Goal: Transaction & Acquisition: Obtain resource

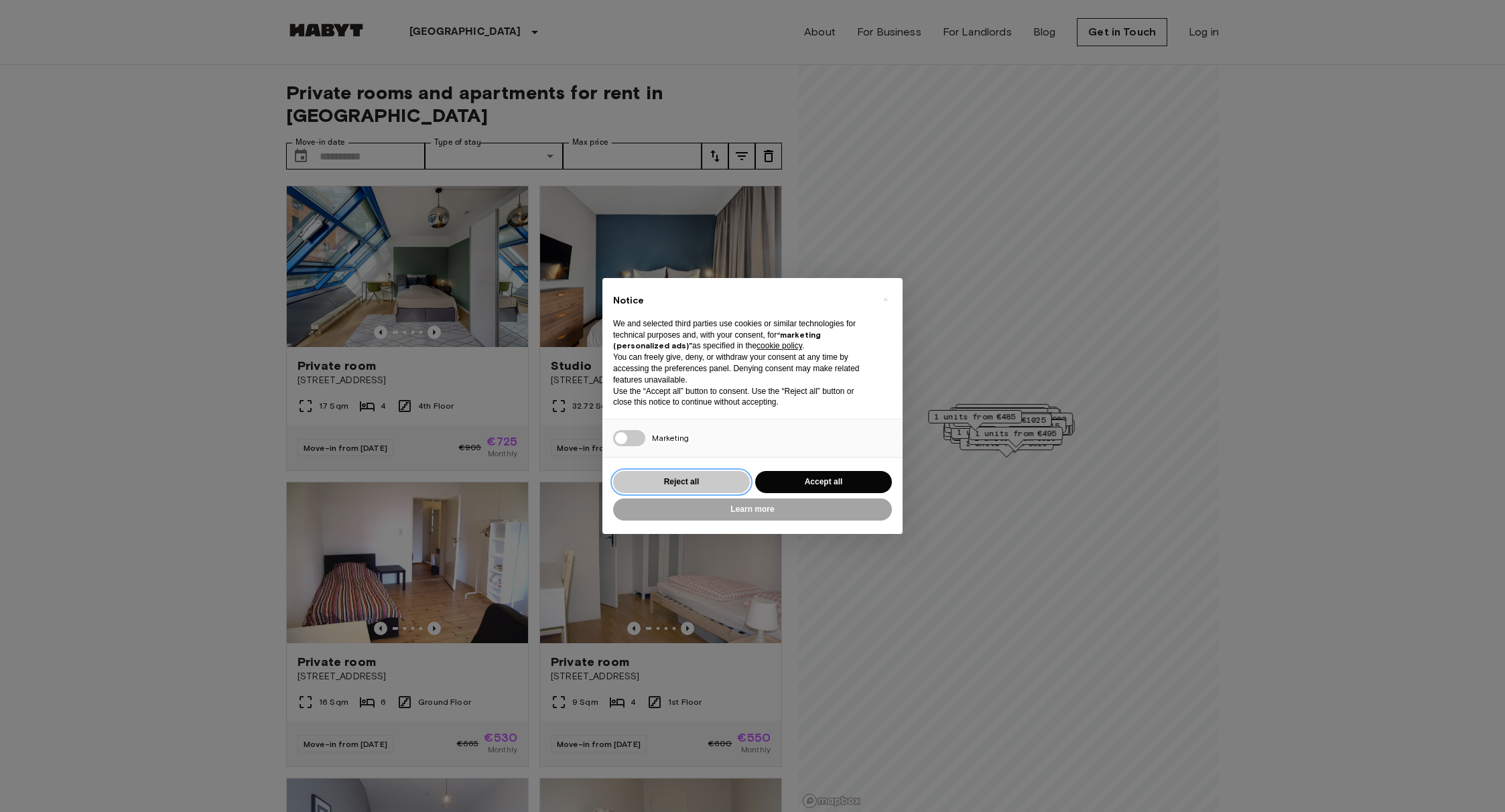
click at [701, 475] on button "Reject all" at bounding box center [681, 482] width 137 height 22
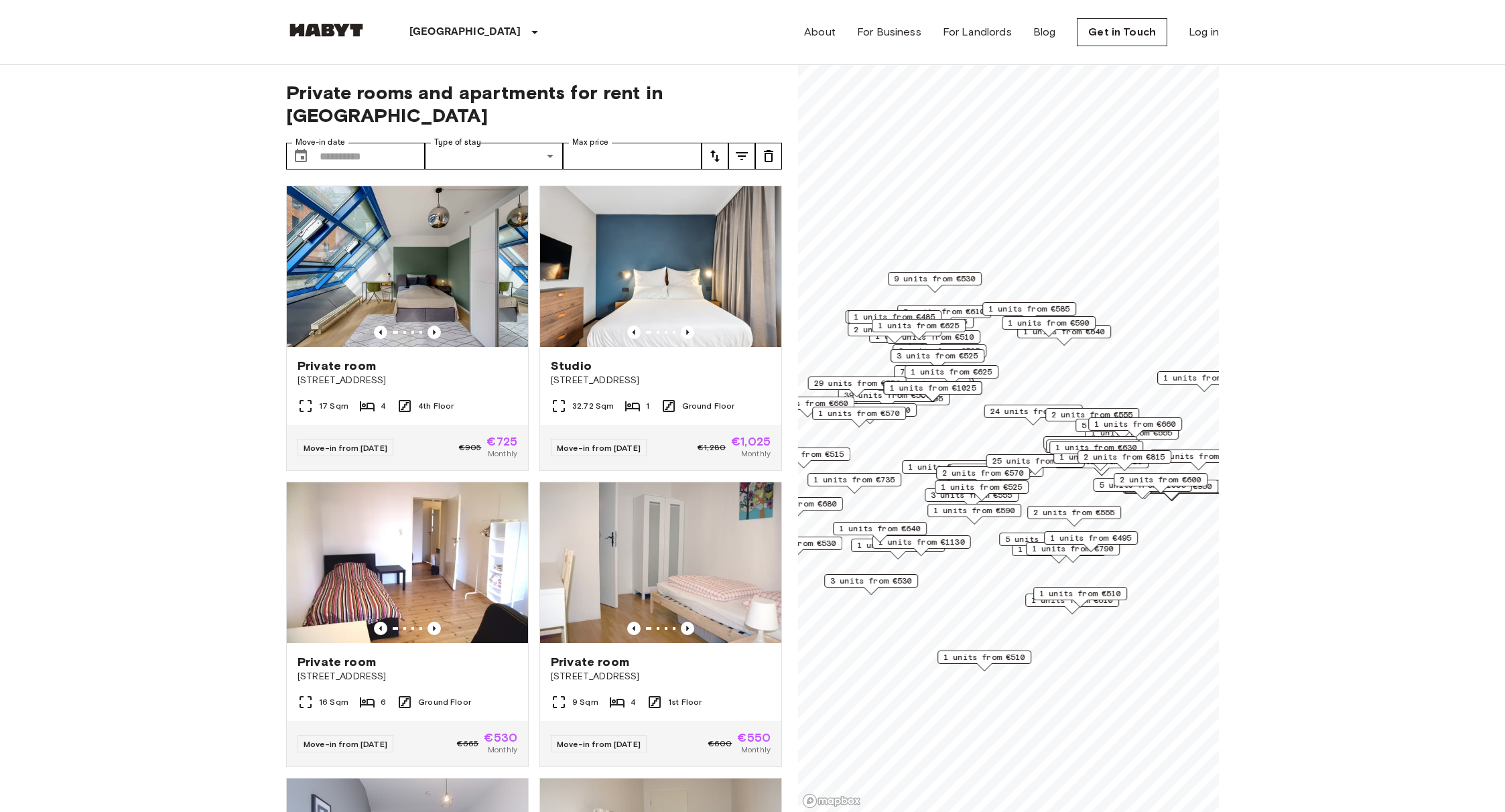
click at [718, 148] on icon "tune" at bounding box center [715, 156] width 16 height 16
click at [737, 133] on div at bounding box center [752, 406] width 1505 height 812
click at [746, 148] on icon "tune" at bounding box center [742, 156] width 16 height 16
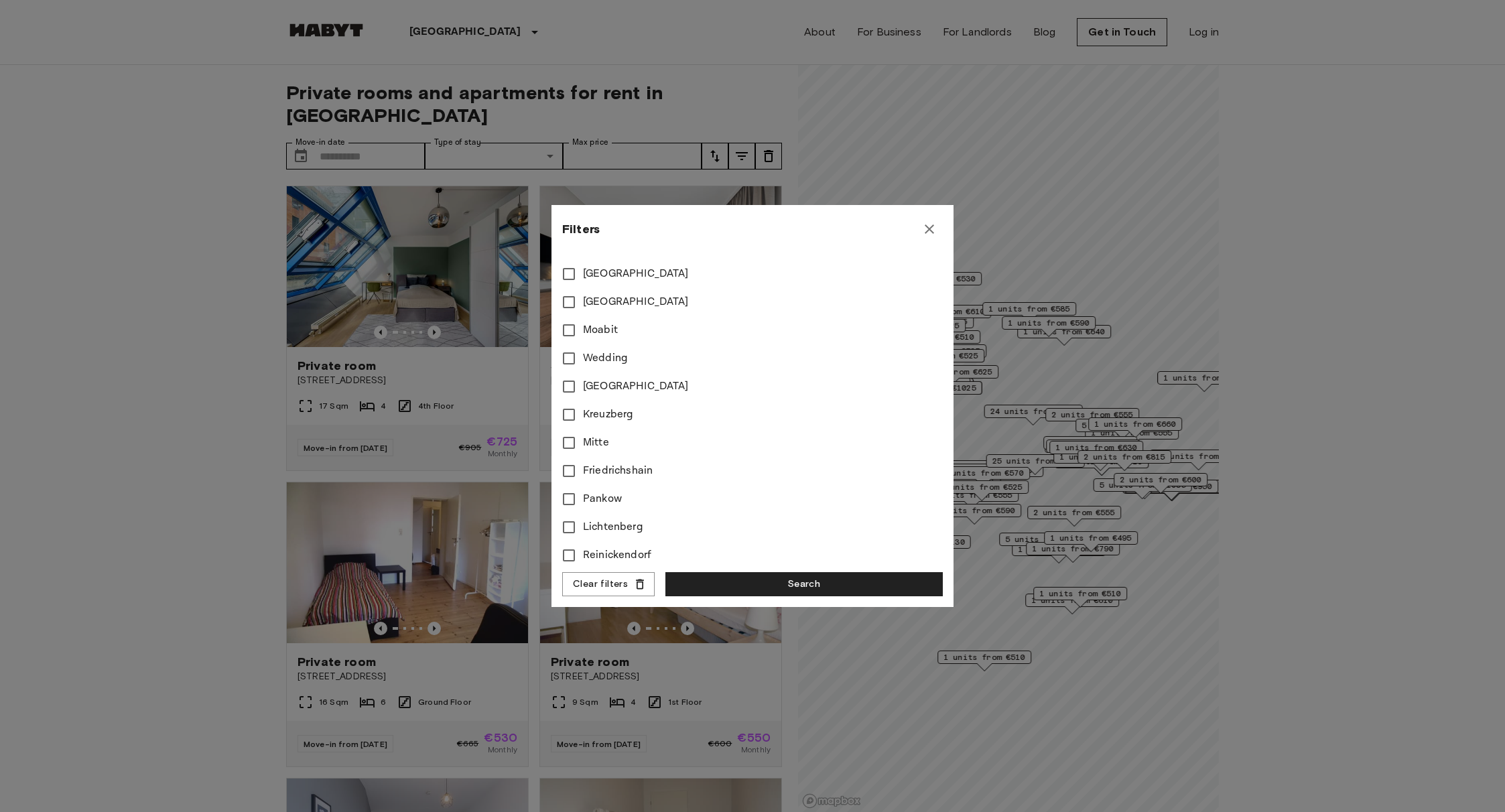
scroll to position [606, 0]
click at [932, 226] on icon "button" at bounding box center [929, 229] width 16 height 16
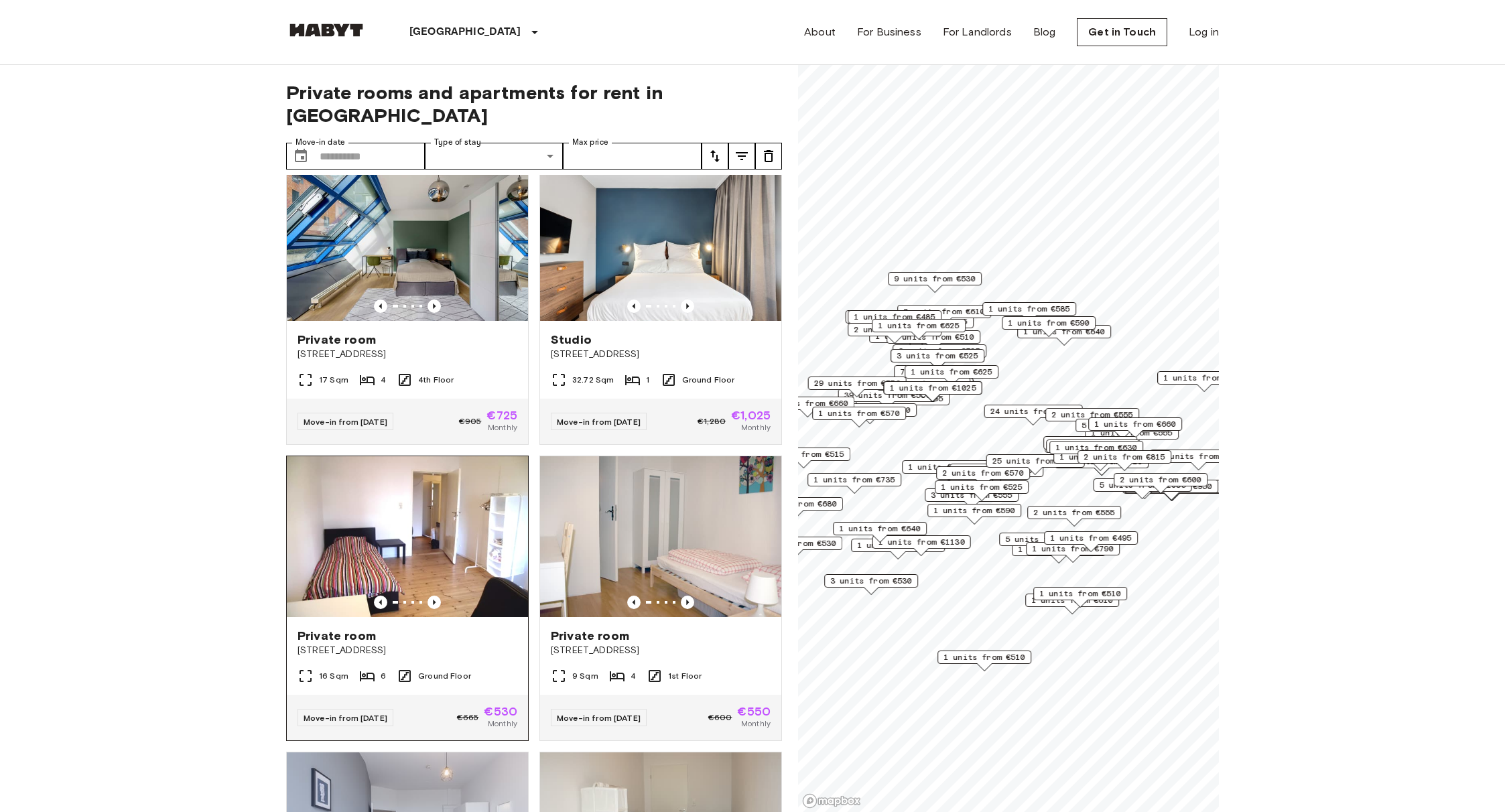
scroll to position [29, 0]
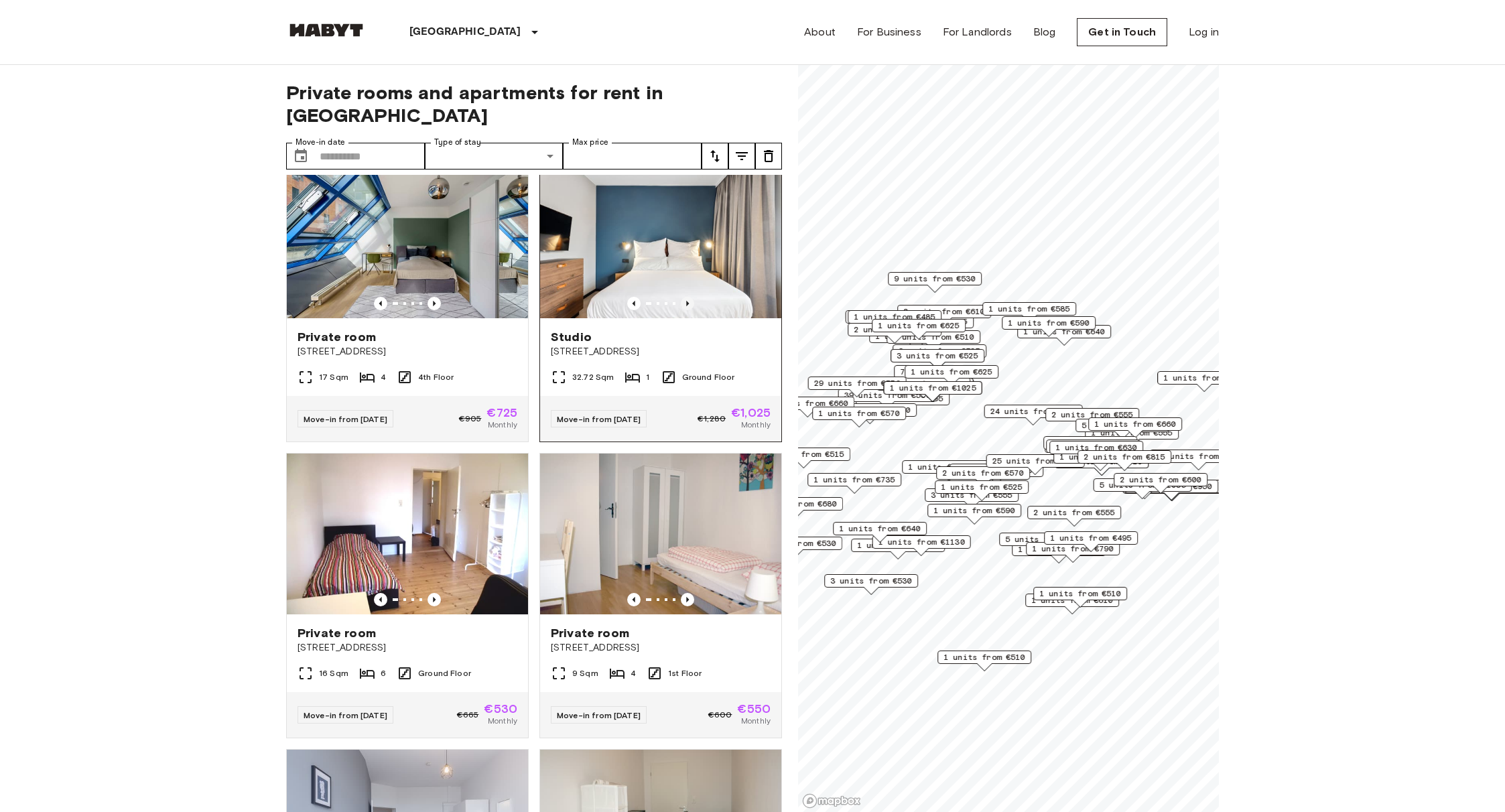
click at [687, 297] on icon "Previous image" at bounding box center [688, 303] width 13 height 13
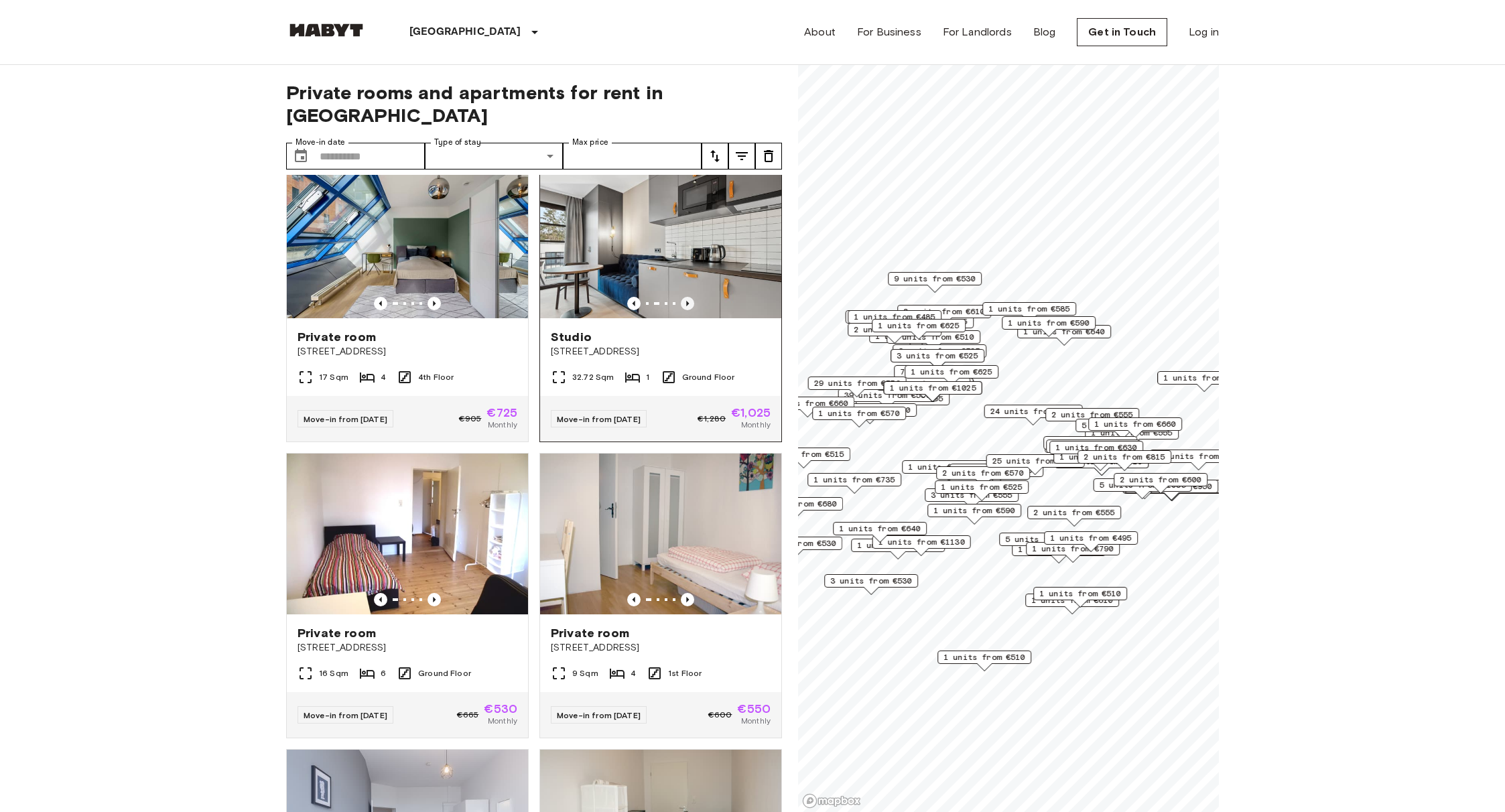
click at [687, 297] on icon "Previous image" at bounding box center [688, 303] width 13 height 13
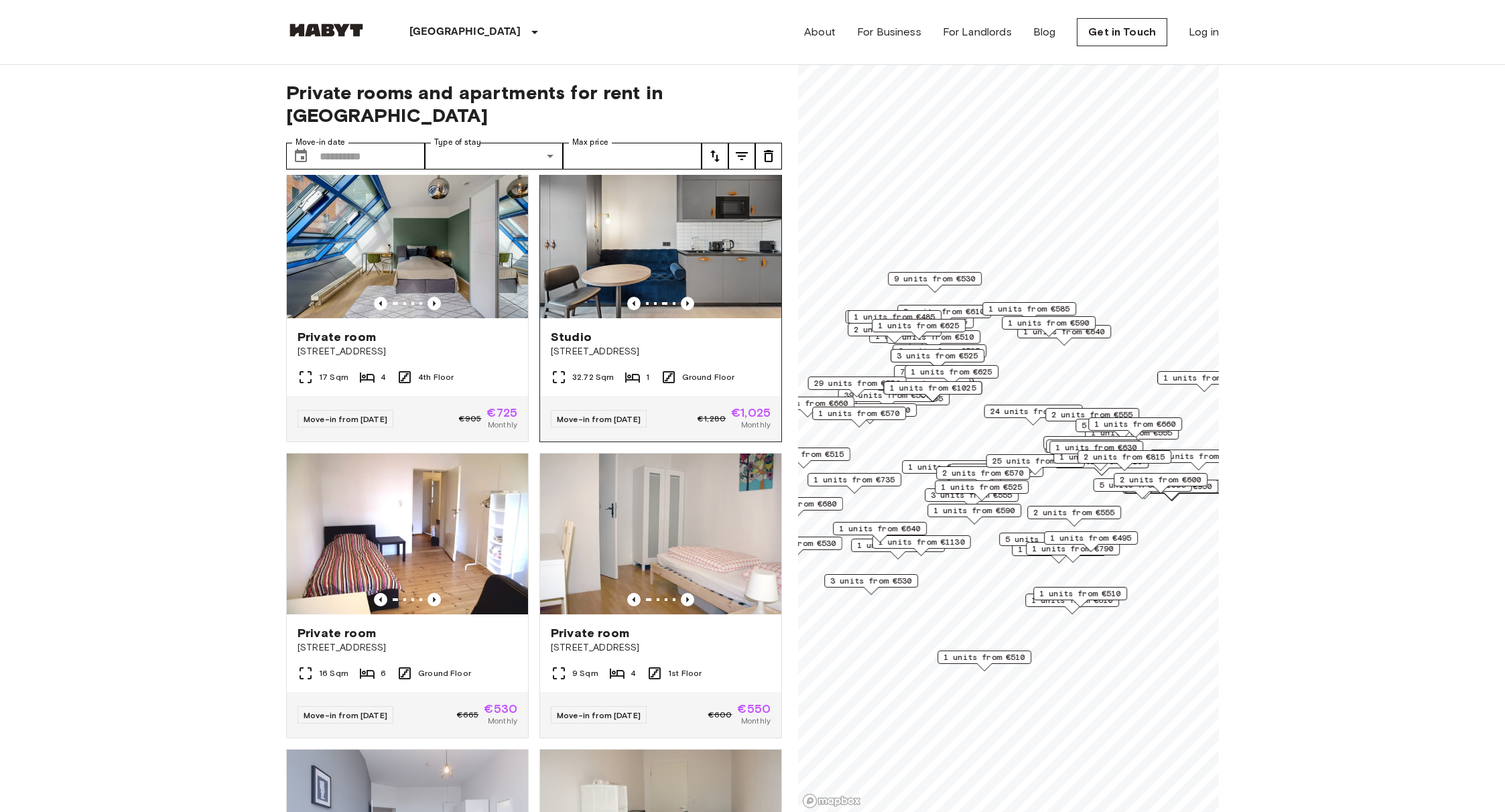
click at [722, 319] on div "[GEOGRAPHIC_DATA][STREET_ADDRESS]" at bounding box center [661, 344] width 241 height 51
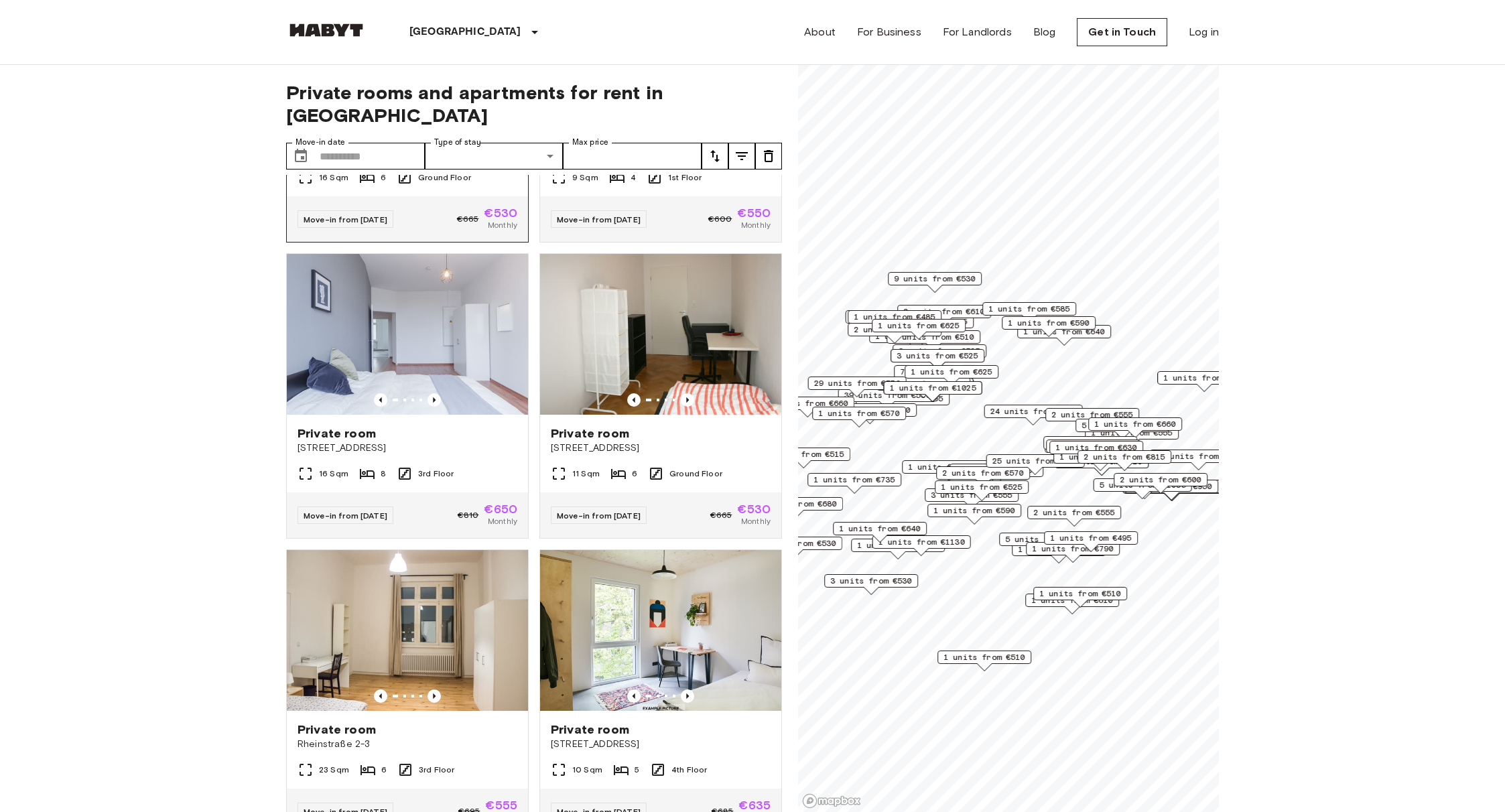
scroll to position [0, 0]
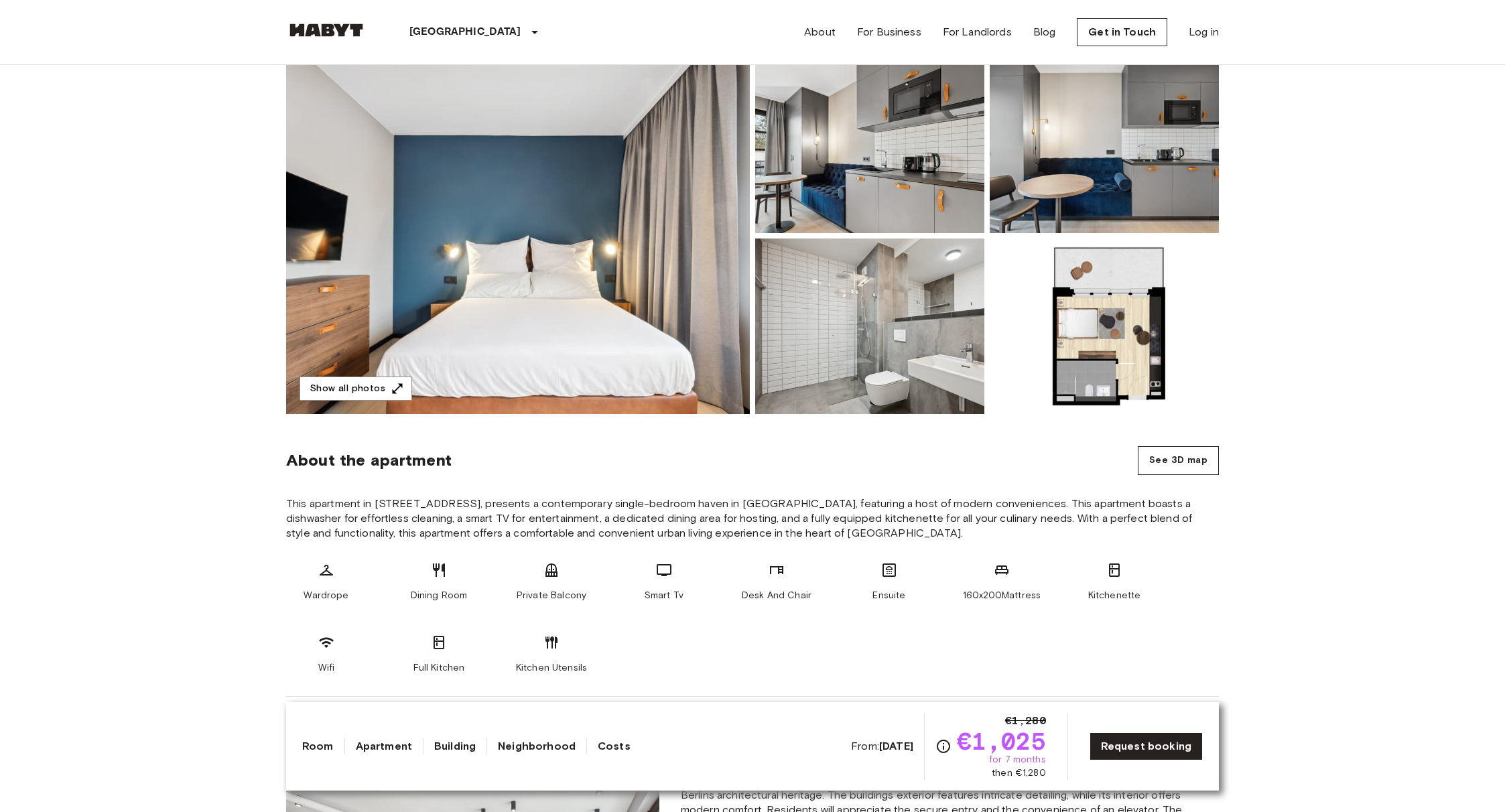
scroll to position [131, 0]
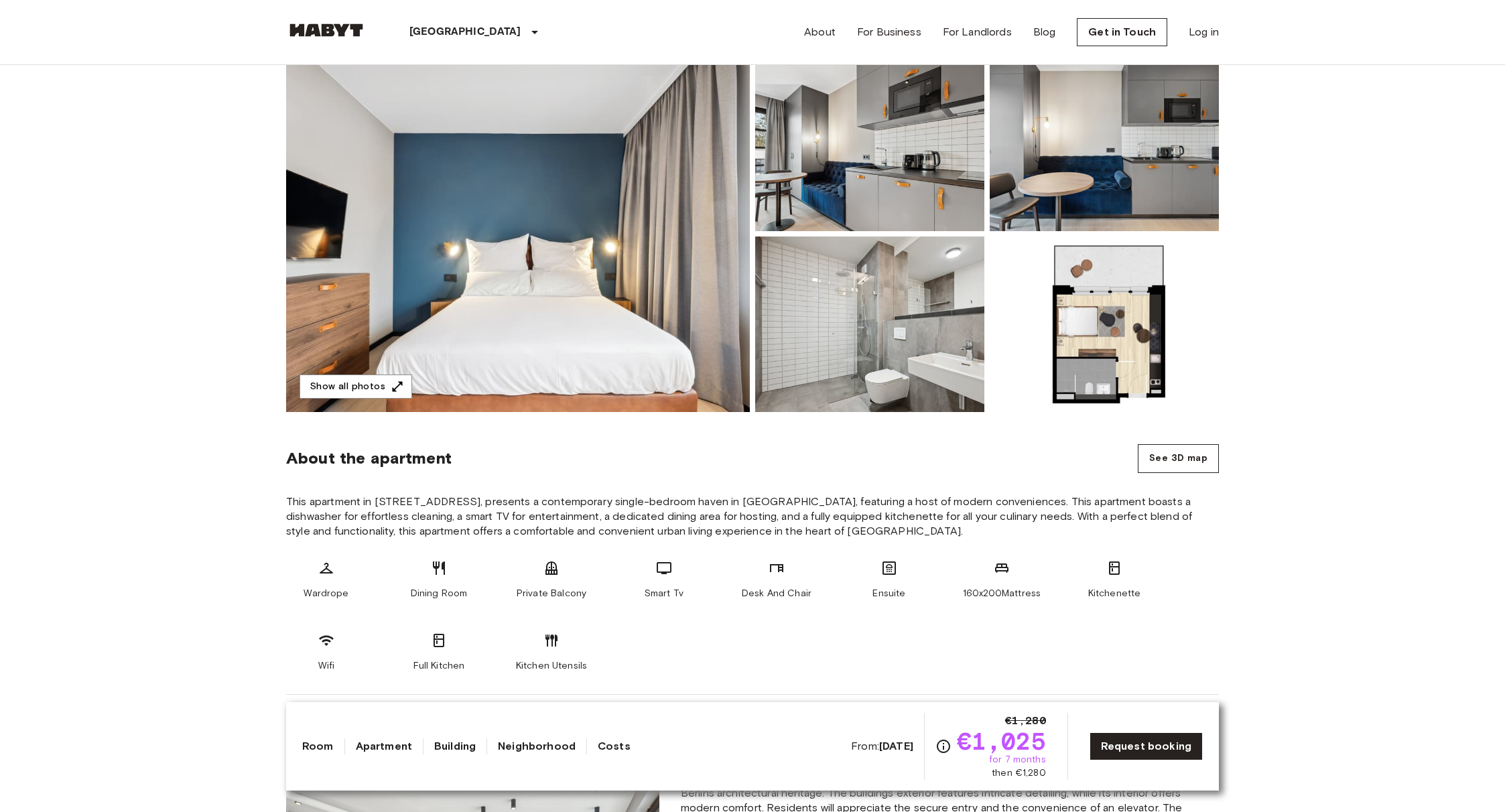
click at [1061, 359] on img at bounding box center [1104, 324] width 229 height 176
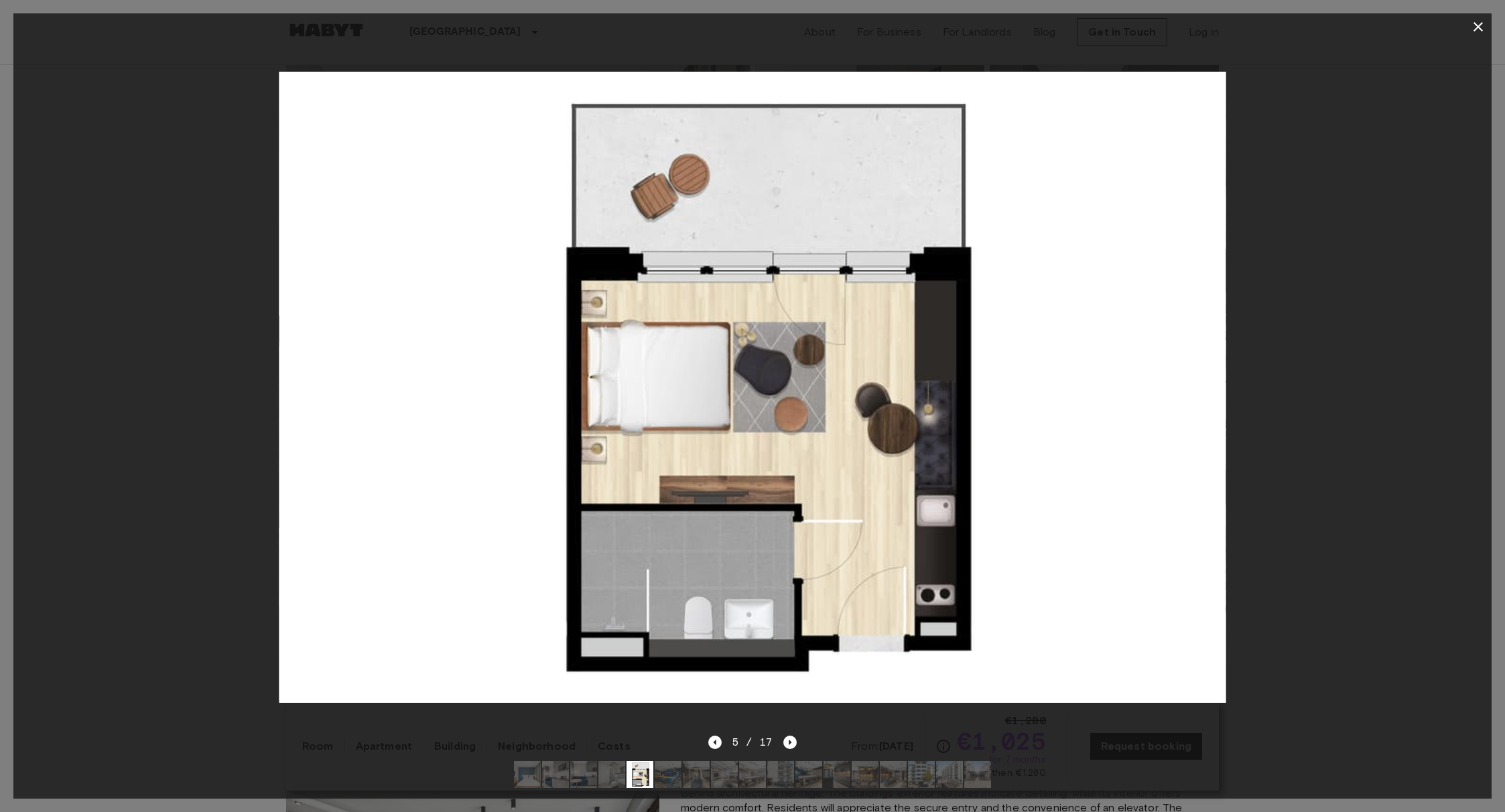
click at [1479, 26] on icon "button" at bounding box center [1478, 26] width 10 height 10
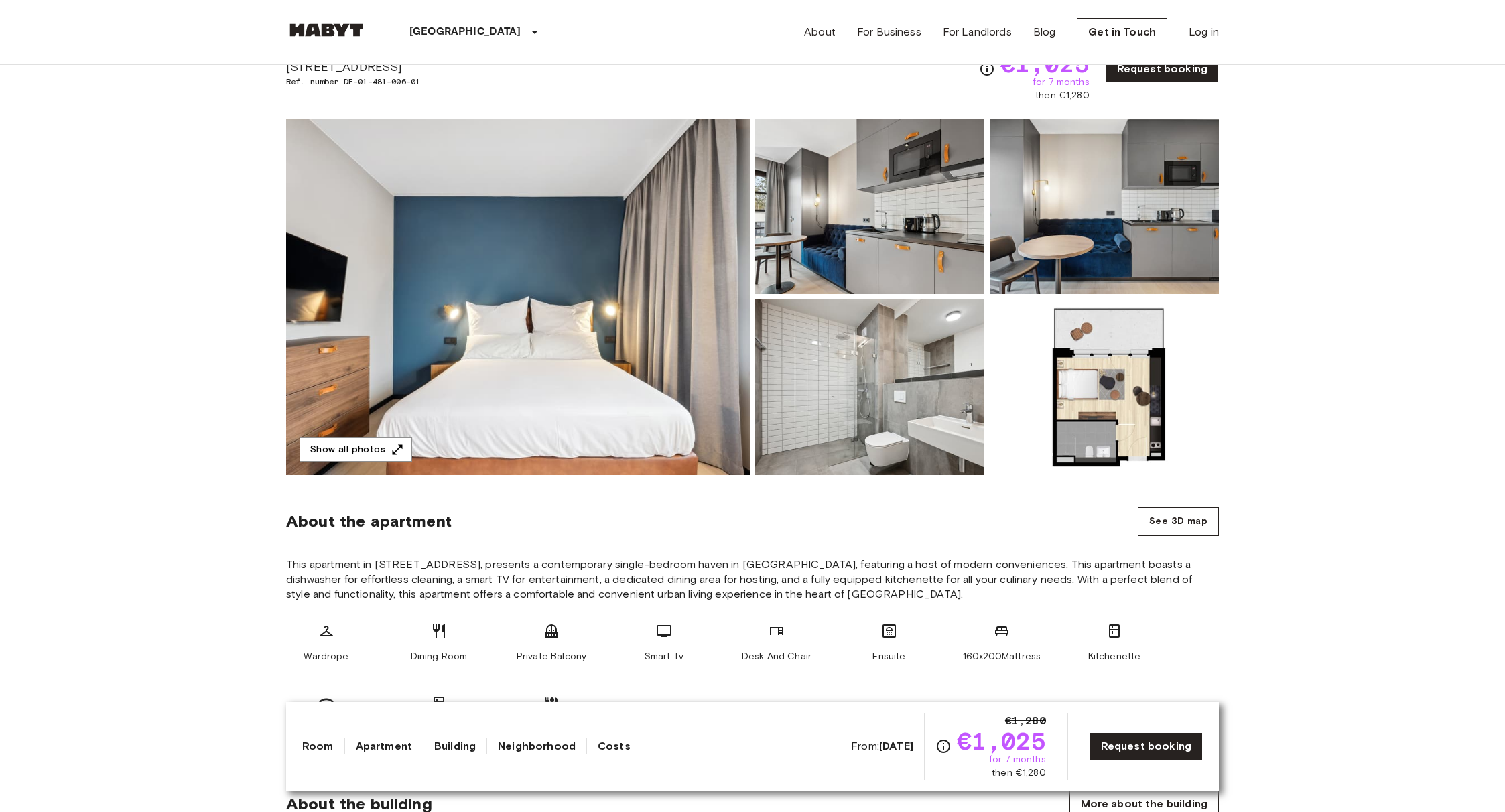
scroll to position [0, 0]
